Goal: Go to known website: Go to known website

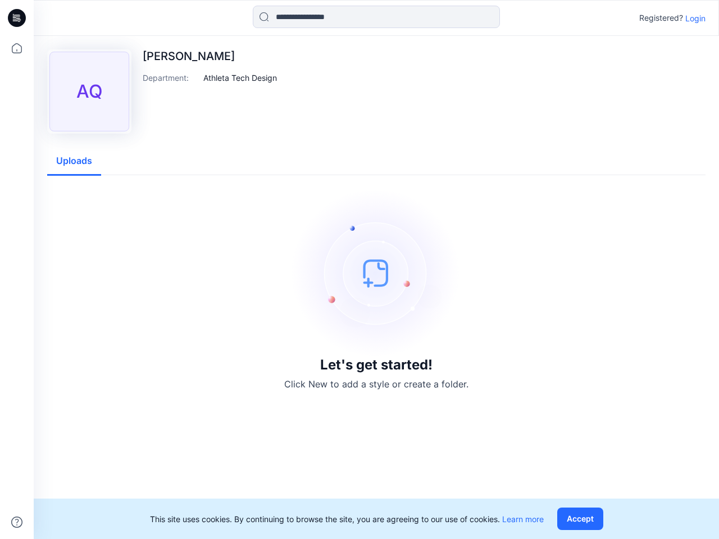
click at [360, 270] on img at bounding box center [376, 273] width 169 height 169
click at [17, 18] on icon at bounding box center [18, 18] width 4 height 1
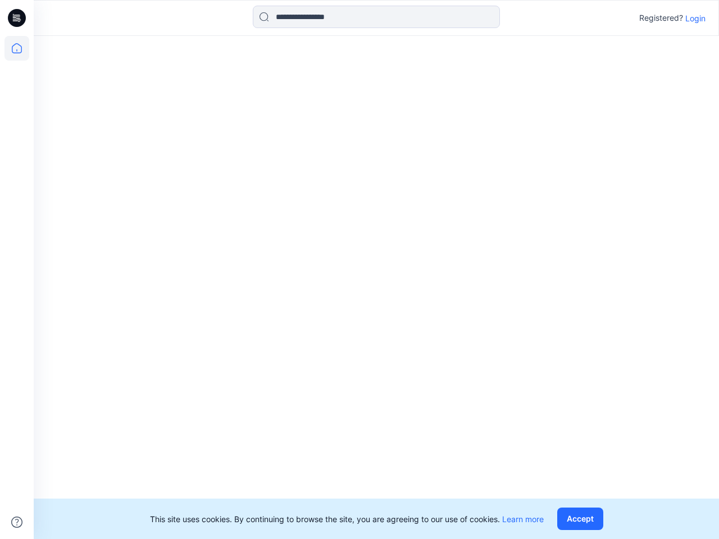
click at [17, 48] on icon at bounding box center [16, 48] width 25 height 25
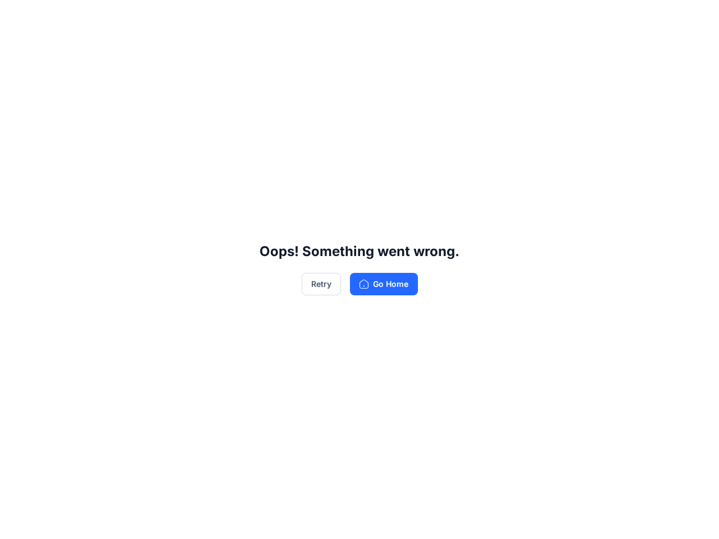
click at [376, 17] on div "Oops! Something went wrong. Retry Go Home" at bounding box center [359, 269] width 719 height 539
click at [696, 18] on div "Oops! Something went wrong. Retry Go Home" at bounding box center [359, 269] width 719 height 539
click at [240, 78] on div "Oops! Something went wrong. Retry Go Home" at bounding box center [359, 269] width 719 height 539
click at [74, 161] on div "Oops! Something went wrong. Retry Go Home" at bounding box center [359, 269] width 719 height 539
click at [583, 519] on div "Oops! Something went wrong. Retry Go Home" at bounding box center [359, 269] width 719 height 539
